Goal: Communication & Community: Participate in discussion

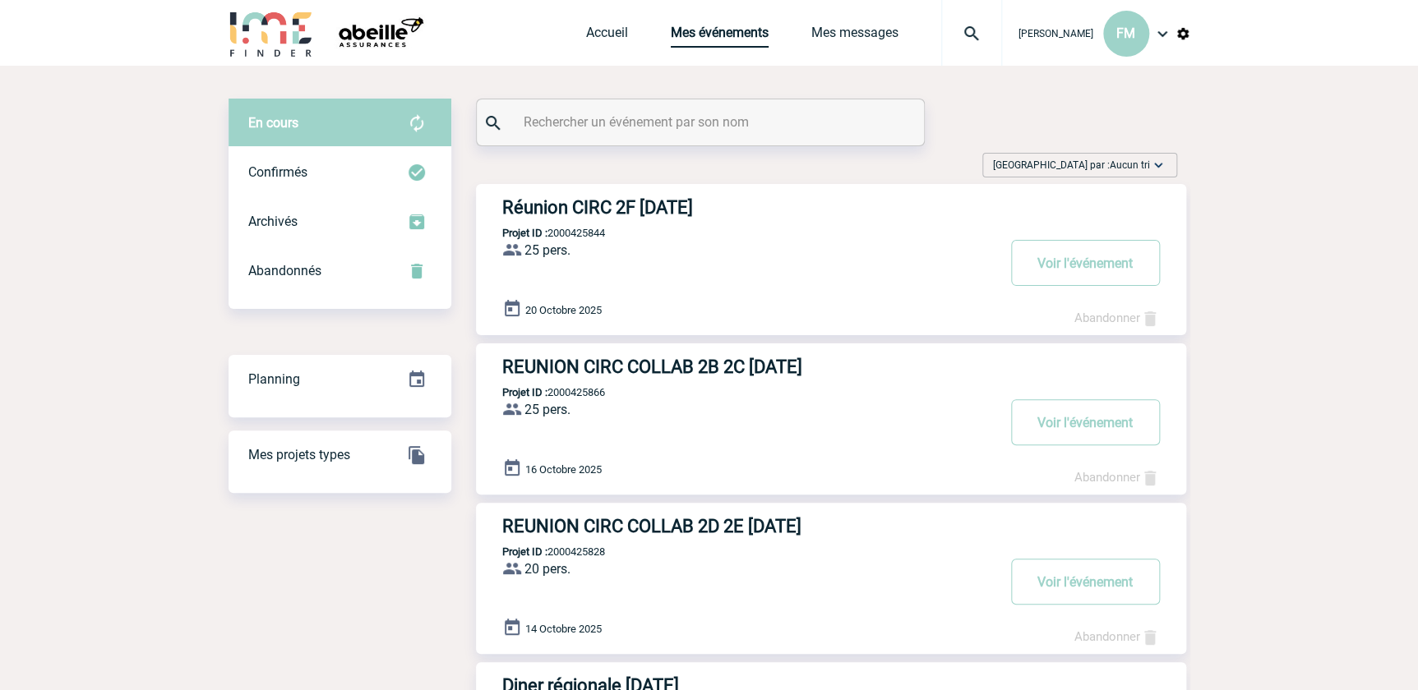
click at [739, 32] on link "Mes événements" at bounding box center [720, 36] width 98 height 23
click at [862, 31] on link "Mes messages" at bounding box center [854, 36] width 87 height 23
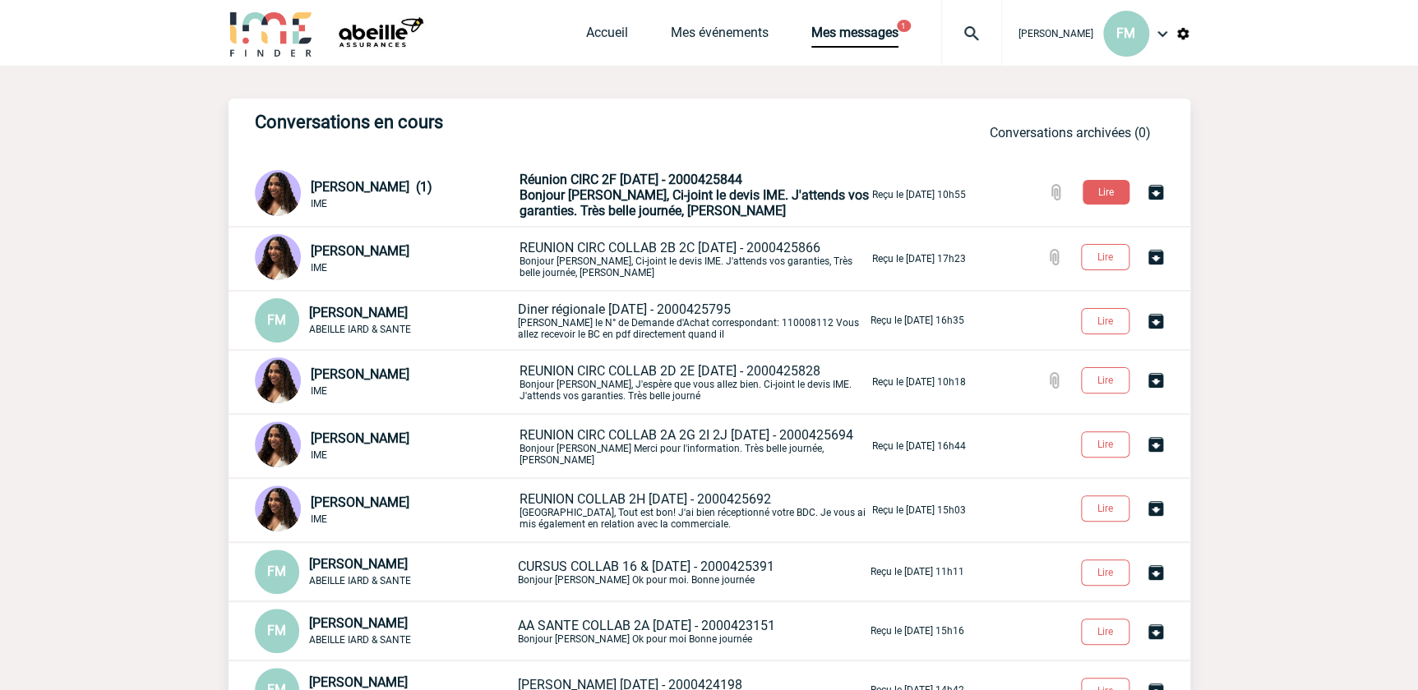
click at [722, 185] on span "Réunion CIRC 2F 20/10/2025 - 2000425844" at bounding box center [630, 180] width 223 height 16
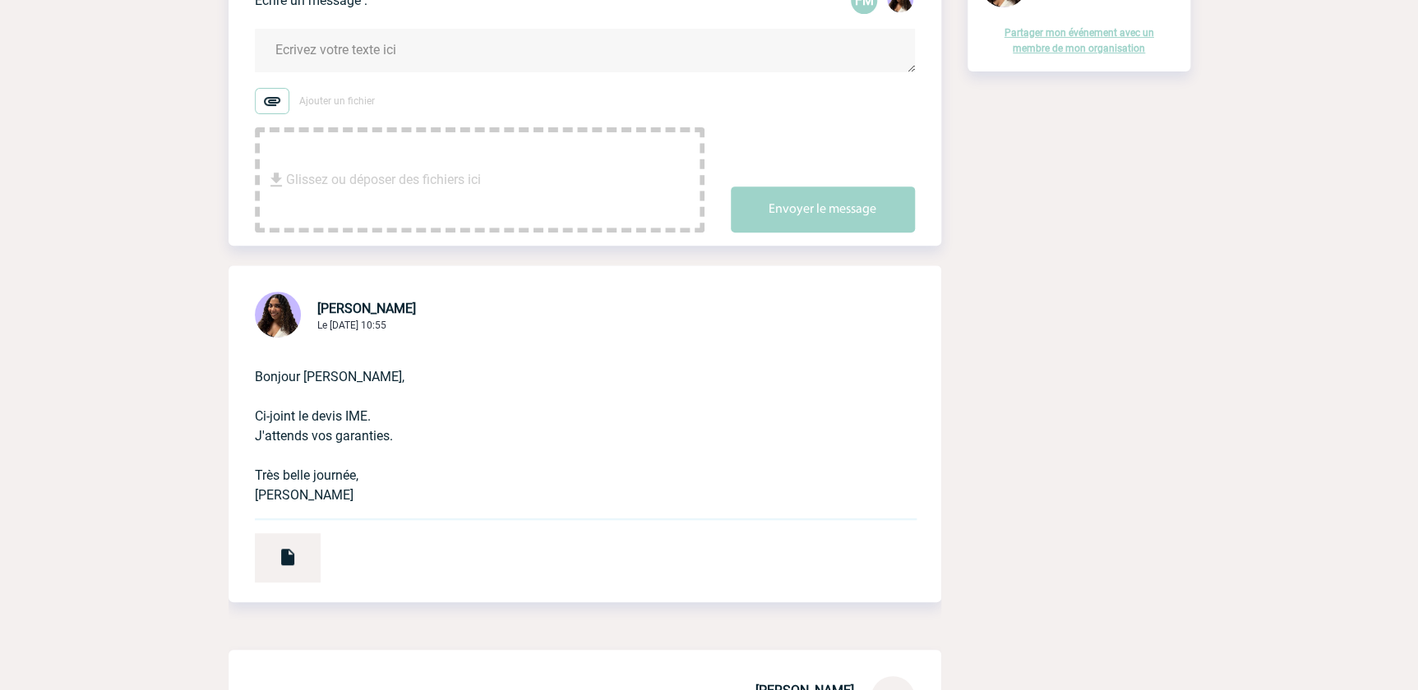
scroll to position [224, 0]
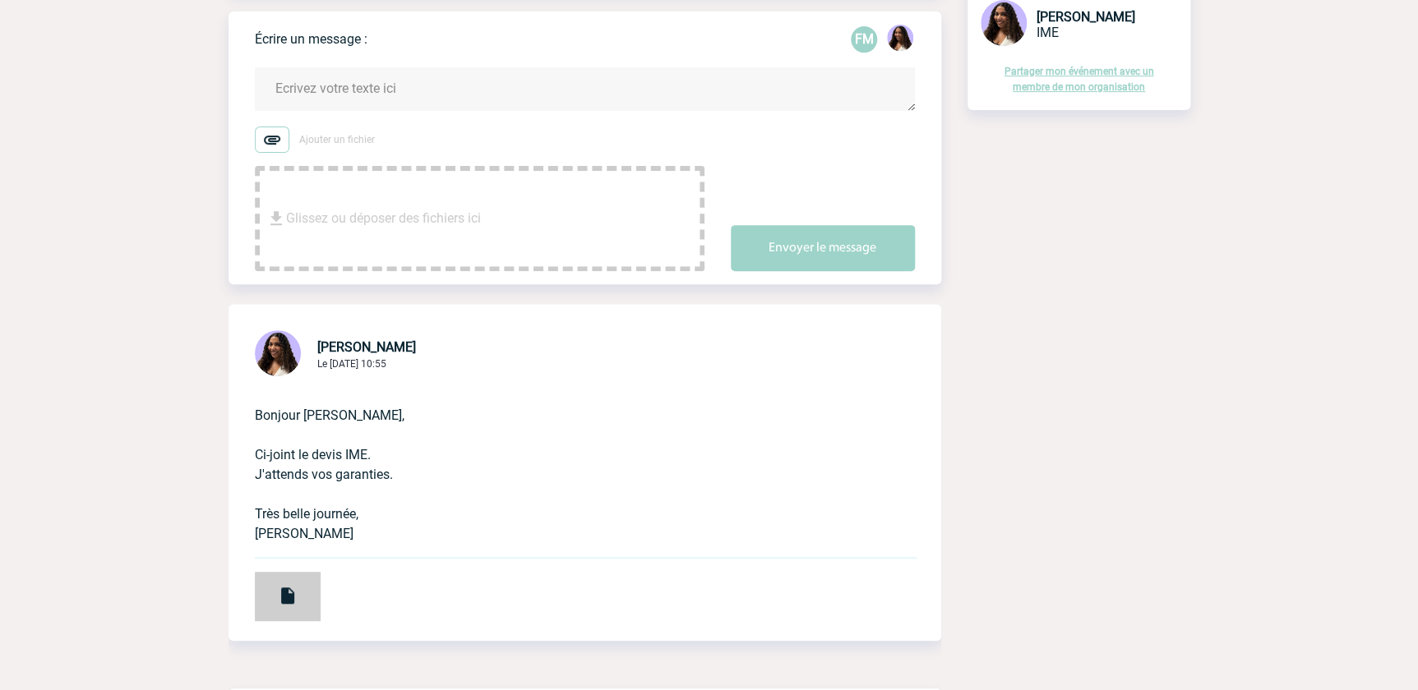
click at [296, 597] on div at bounding box center [288, 596] width 66 height 49
